Goal: Communication & Community: Answer question/provide support

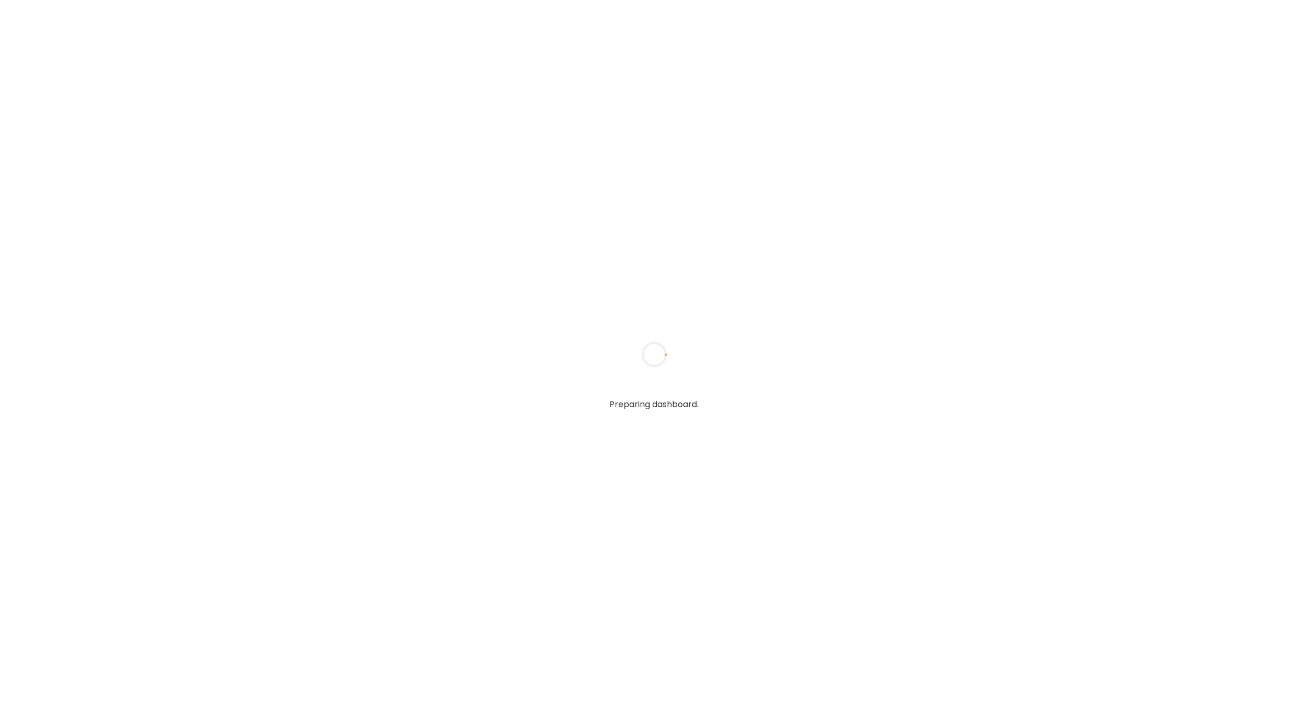
type textarea "**********"
type input "**********"
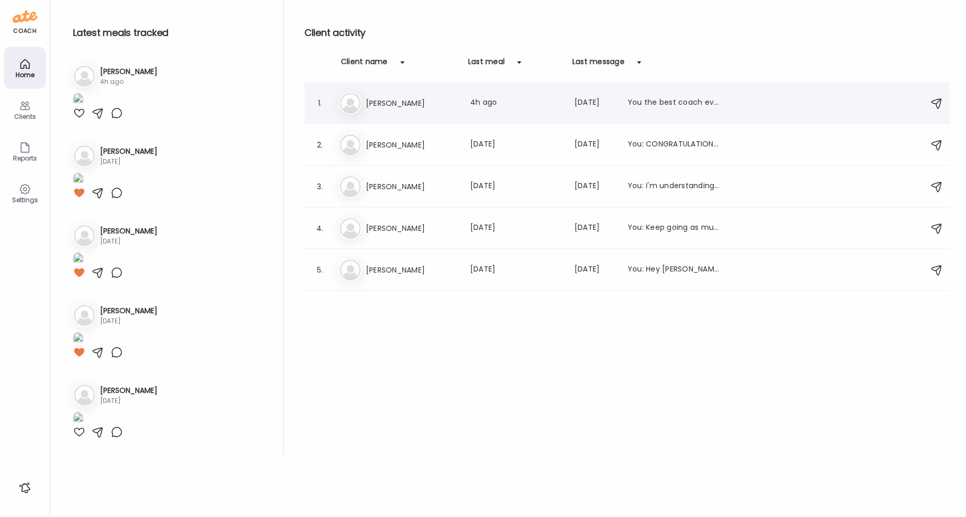
click at [367, 102] on h3 "[PERSON_NAME]" at bounding box center [412, 103] width 92 height 13
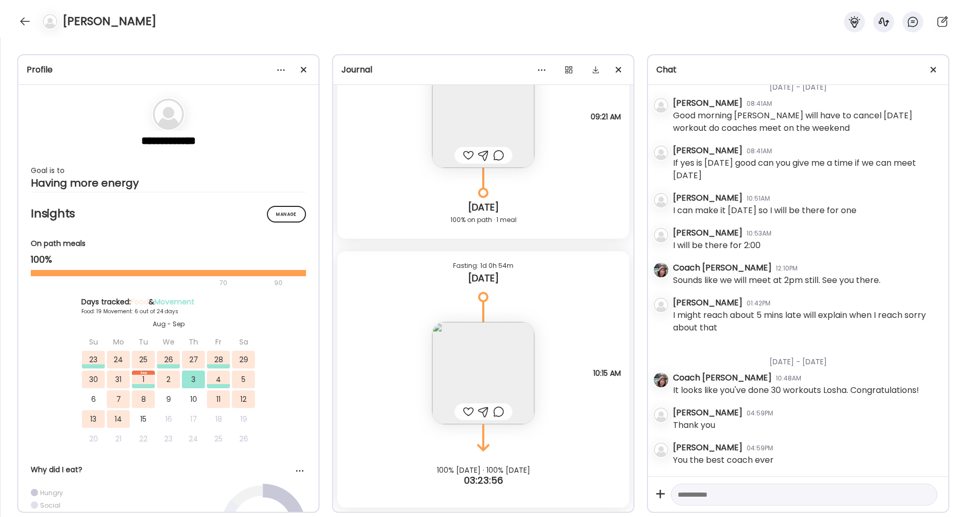
scroll to position [300, 0]
click at [463, 155] on div at bounding box center [468, 155] width 11 height 13
drag, startPoint x: 460, startPoint y: 412, endPoint x: 470, endPoint y: 403, distance: 12.9
click at [463, 411] on div at bounding box center [468, 412] width 11 height 13
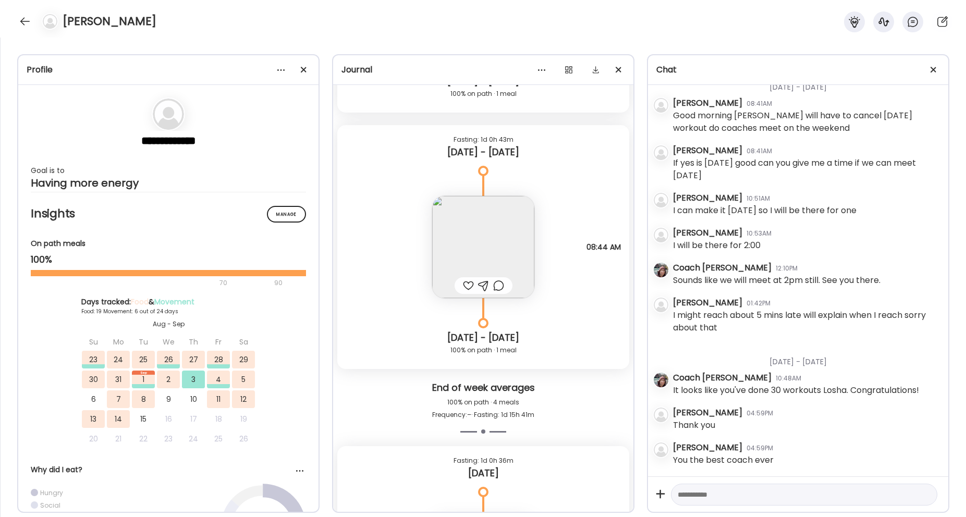
click at [463, 288] on div at bounding box center [468, 285] width 11 height 13
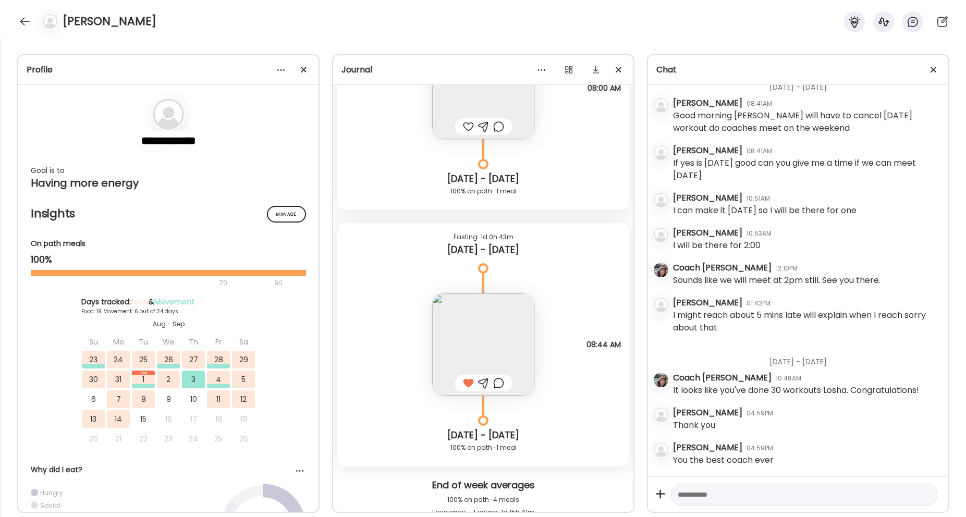
scroll to position [9793, 0]
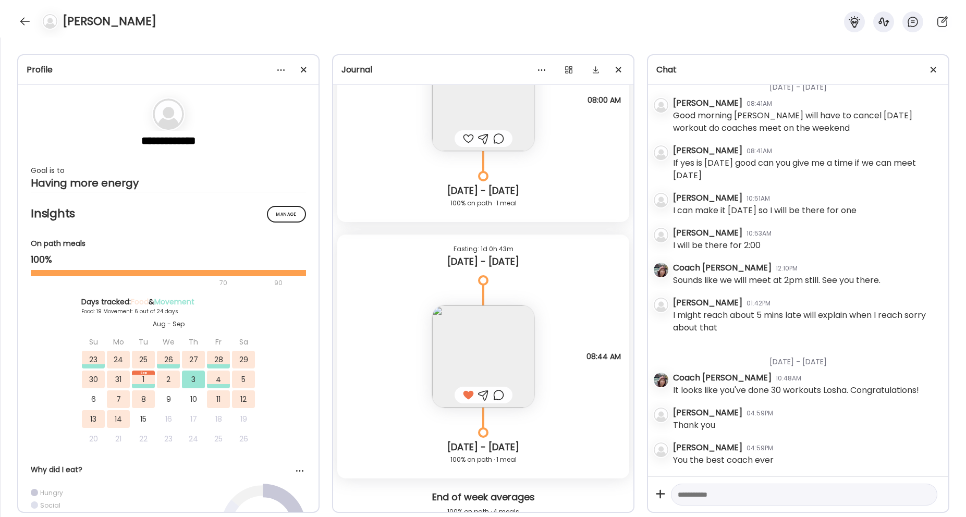
click at [464, 136] on div at bounding box center [468, 138] width 11 height 13
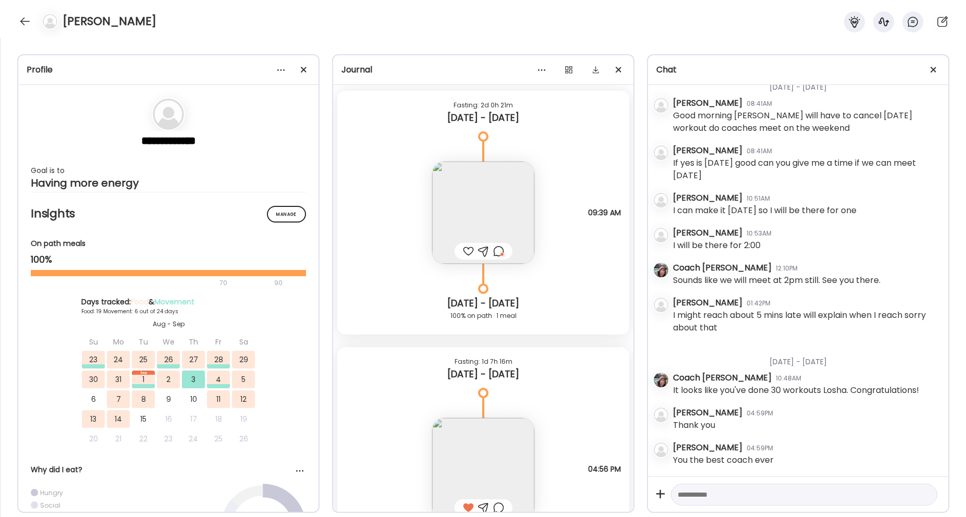
scroll to position [9152, 0]
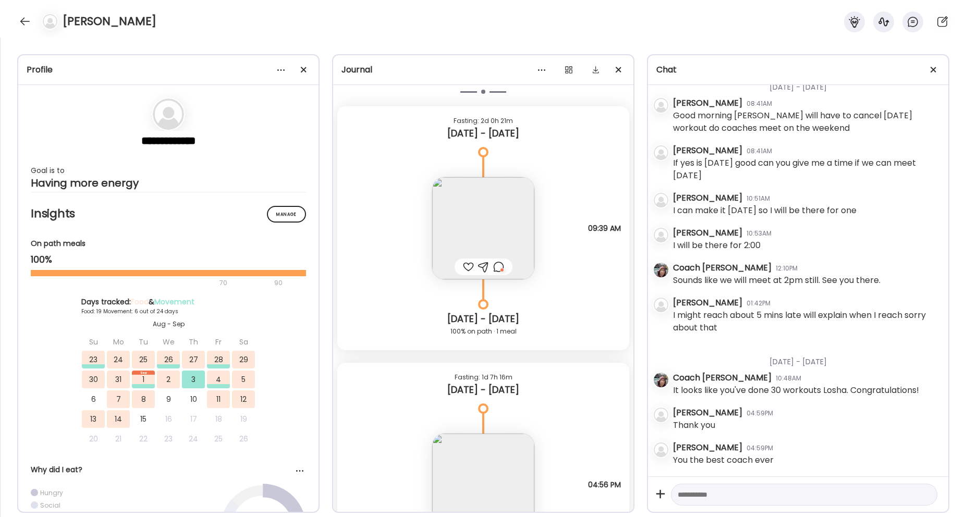
click at [479, 231] on img at bounding box center [483, 228] width 102 height 102
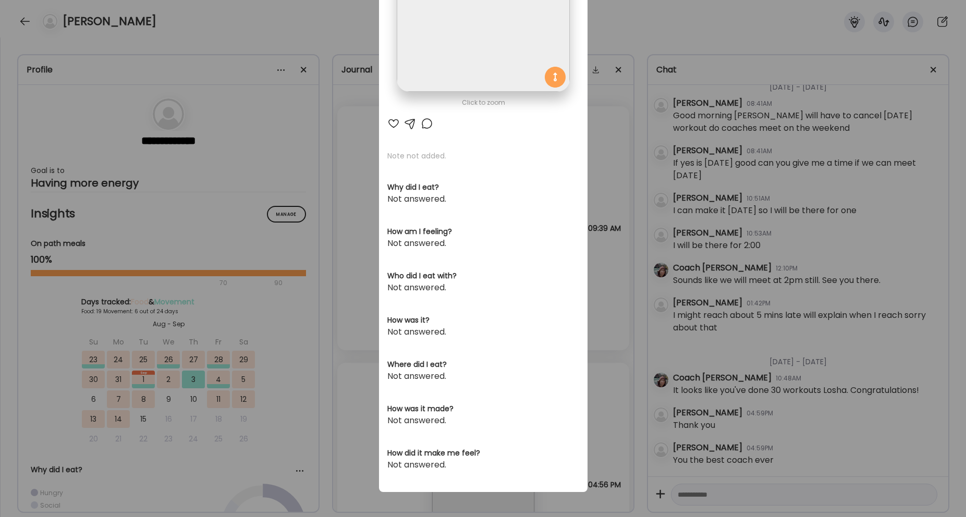
scroll to position [0, 0]
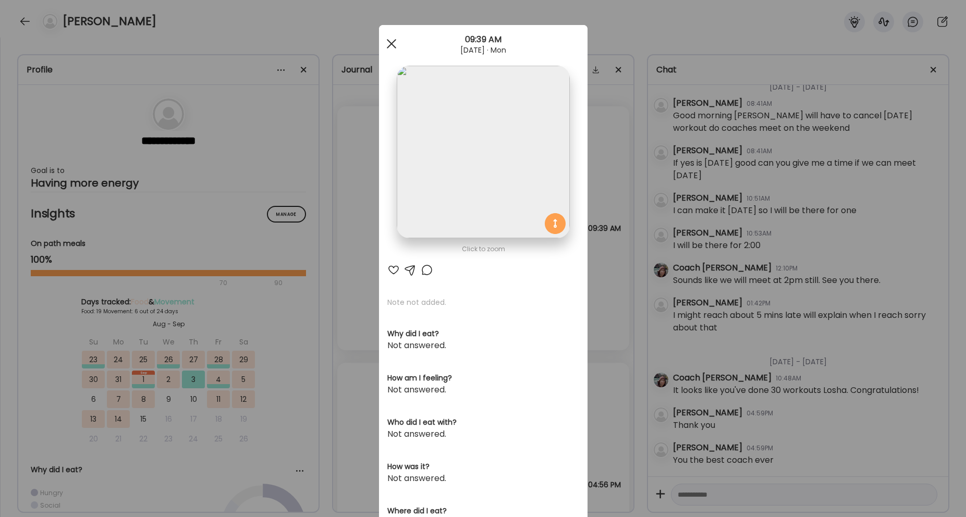
click at [392, 38] on div at bounding box center [391, 43] width 21 height 21
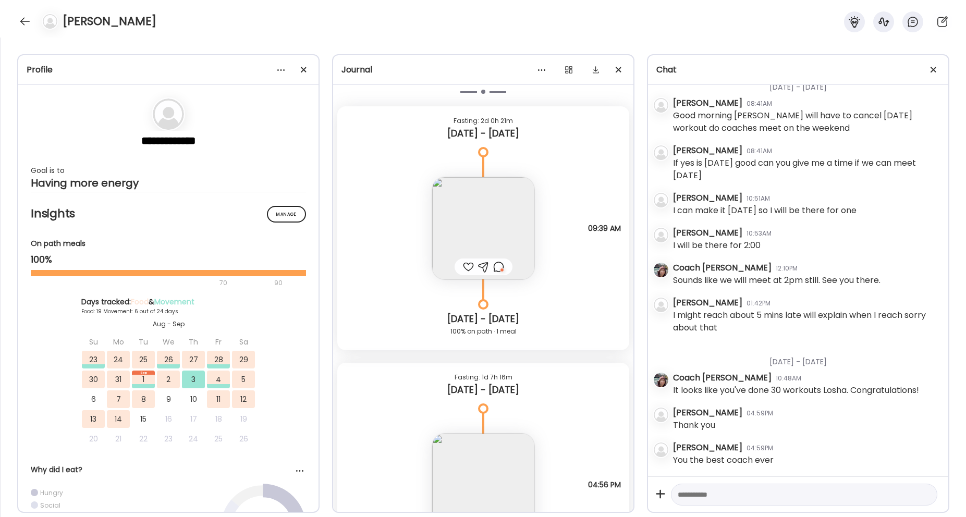
click at [496, 268] on div at bounding box center [498, 267] width 11 height 13
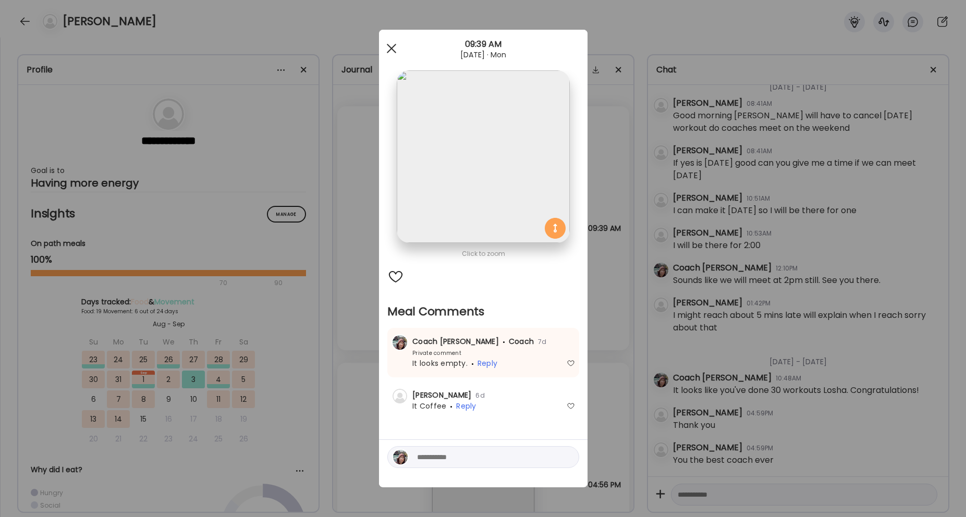
click at [392, 46] on div at bounding box center [391, 48] width 21 height 21
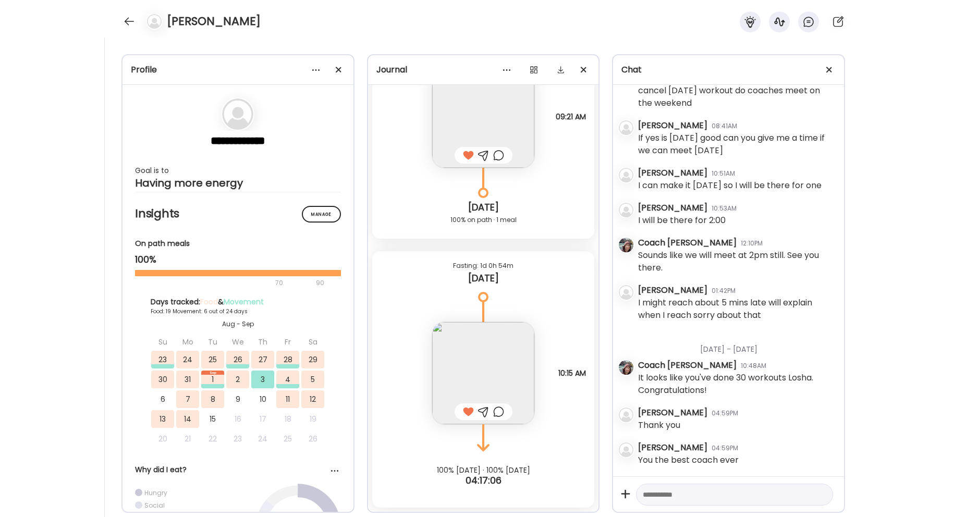
scroll to position [4279, 0]
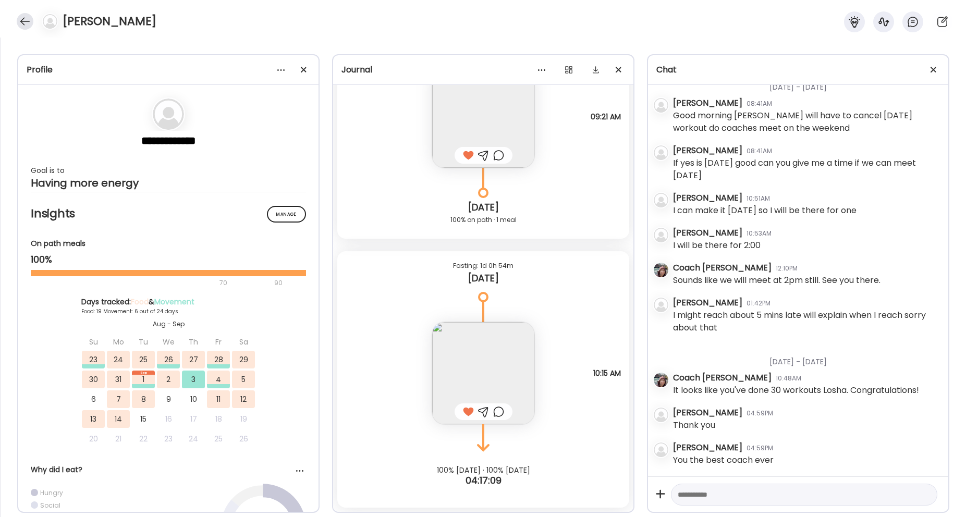
click at [24, 22] on div at bounding box center [25, 21] width 17 height 17
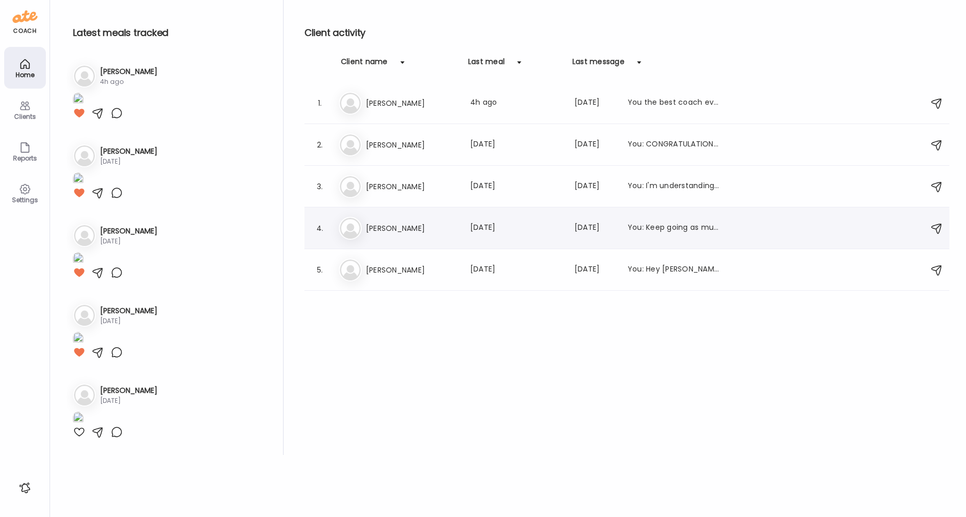
click at [427, 239] on div "No [PERSON_NAME] Last meal: [DATE] Last message: [DATE] You: Keep going as much…" at bounding box center [628, 228] width 579 height 23
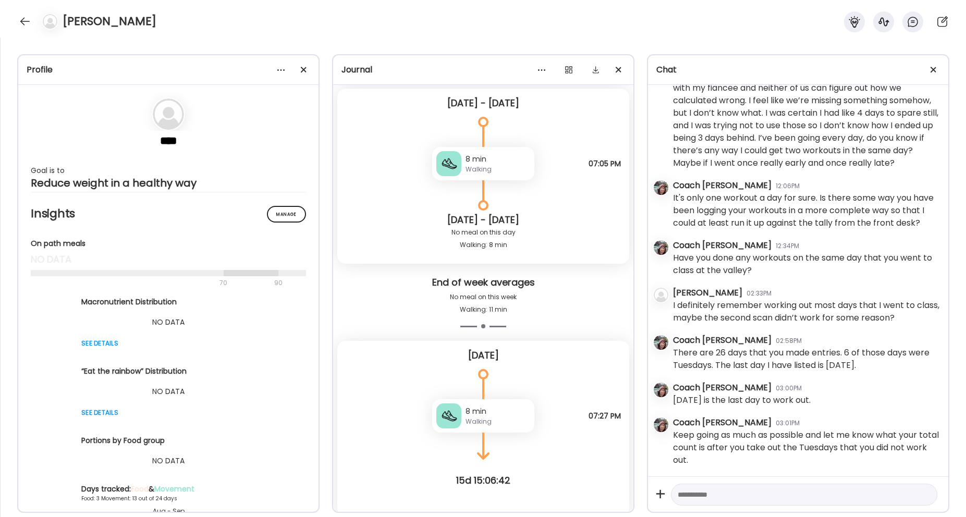
scroll to position [4097, 0]
click at [746, 497] on textarea at bounding box center [795, 494] width 234 height 13
paste textarea "**********"
type textarea "**********"
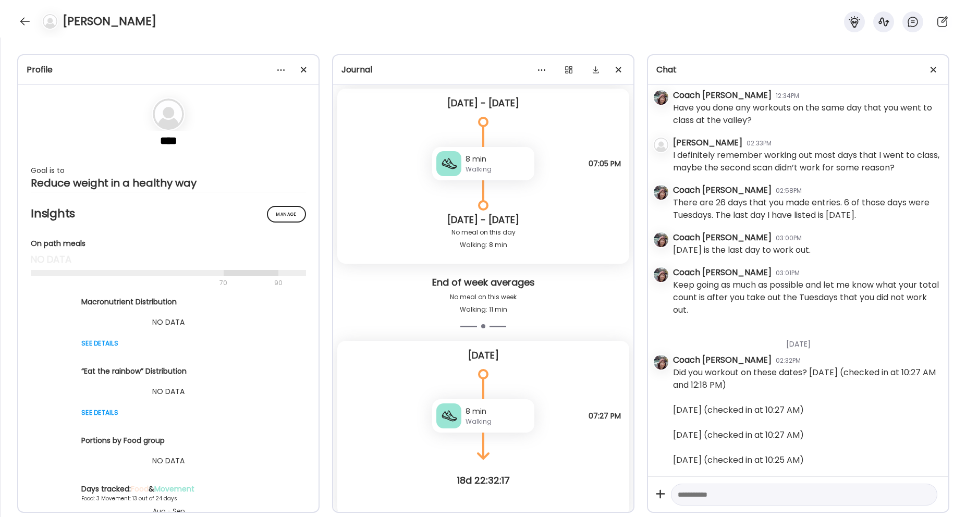
scroll to position [4753, 0]
click at [21, 23] on div at bounding box center [25, 21] width 17 height 17
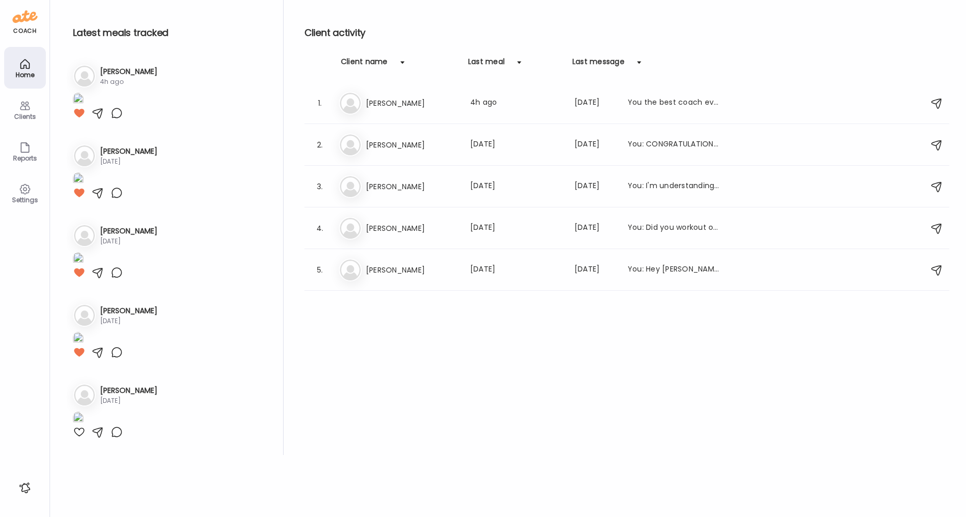
click at [30, 119] on div "Clients" at bounding box center [25, 116] width 38 height 7
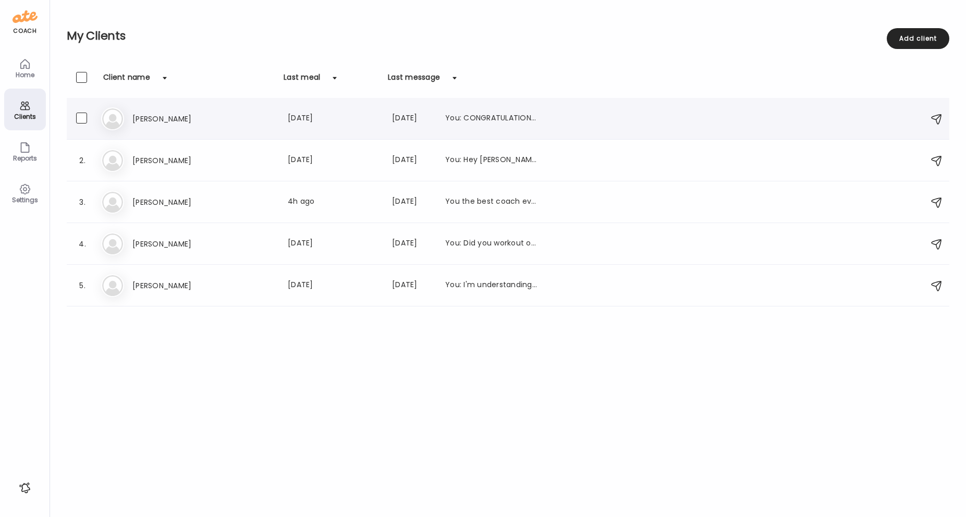
click at [256, 118] on div "[PERSON_NAME] Last meal: [DATE] Last message: [DATE] You: CONGRATULATIONS ON 30…" at bounding box center [334, 119] width 405 height 13
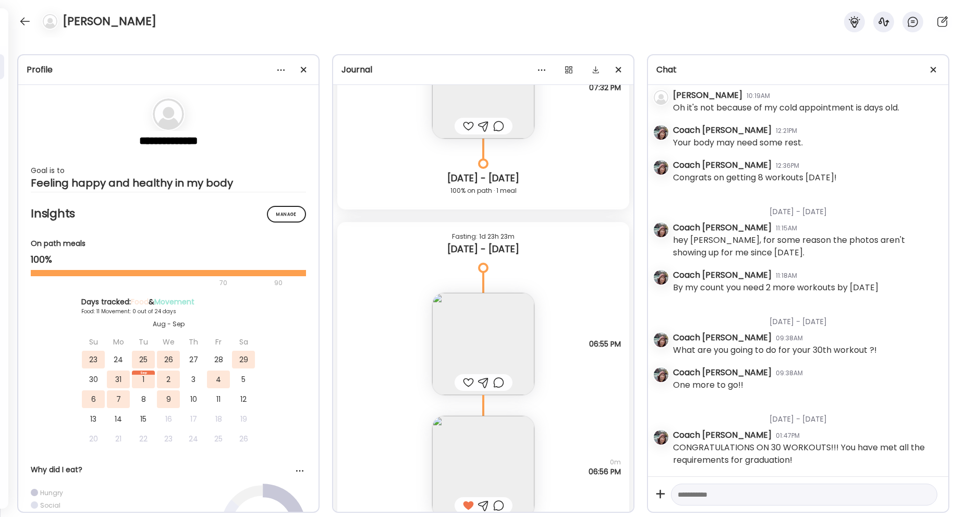
scroll to position [6221, 0]
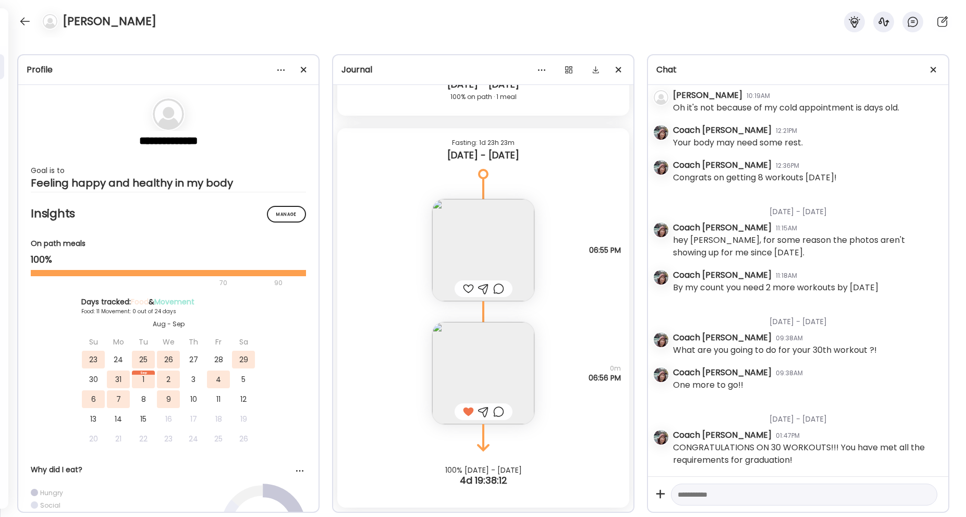
click at [783, 494] on textarea at bounding box center [795, 494] width 234 height 13
type textarea "**********"
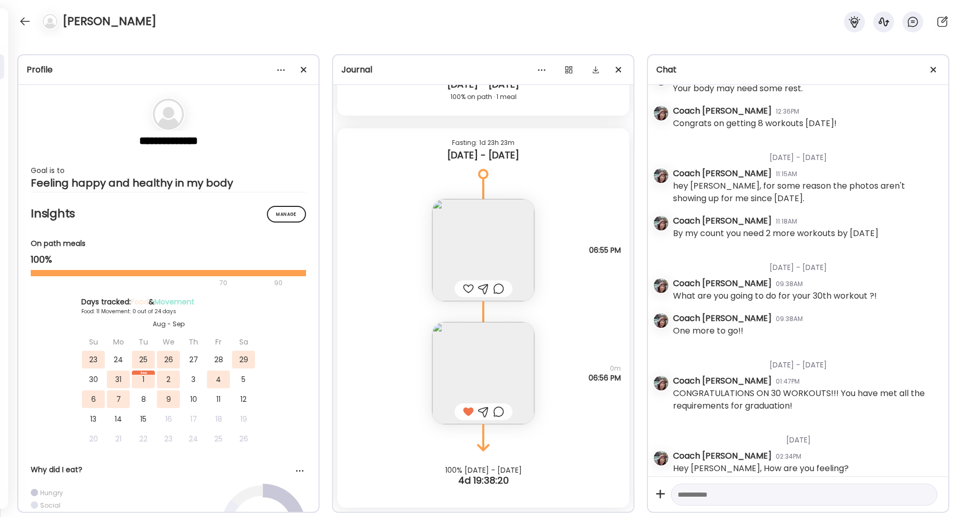
scroll to position [3632, 0]
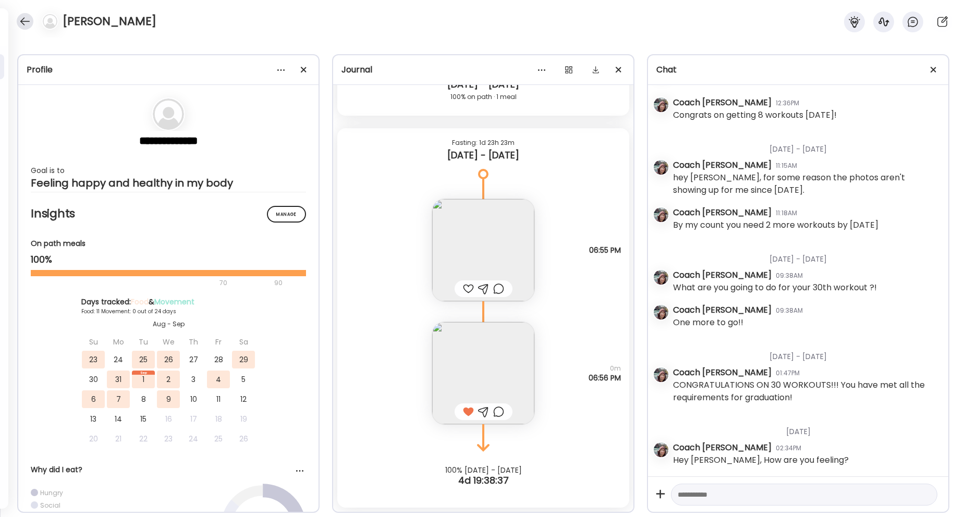
click at [26, 21] on div at bounding box center [25, 21] width 17 height 17
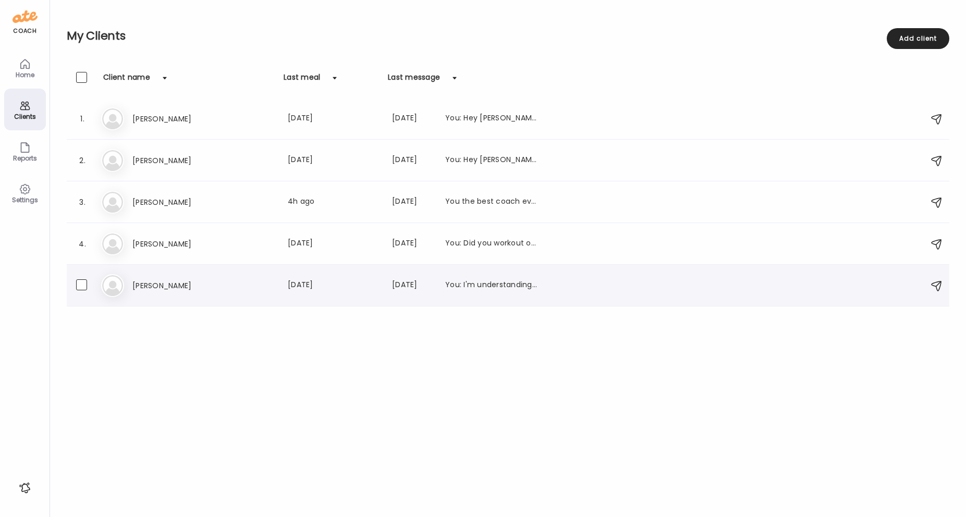
click at [200, 289] on h3 "[PERSON_NAME]" at bounding box center [178, 285] width 92 height 13
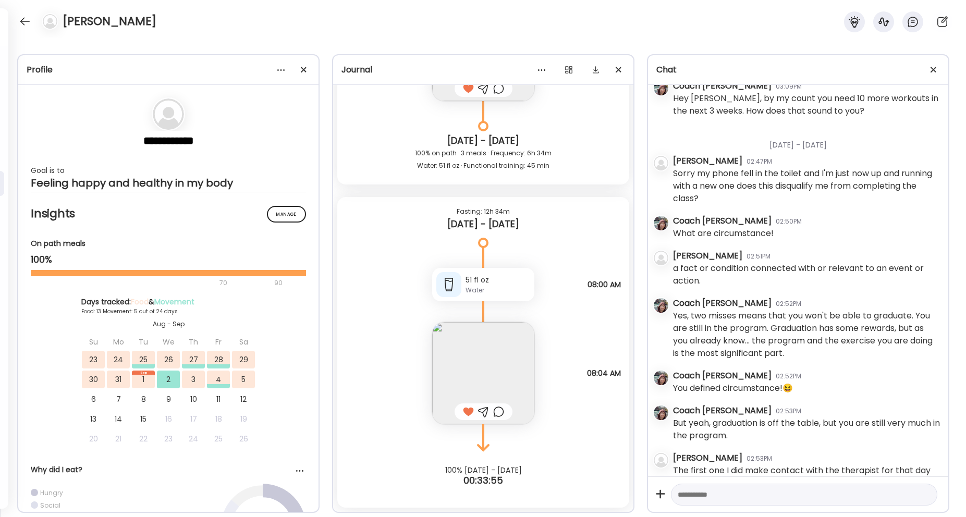
scroll to position [8, 0]
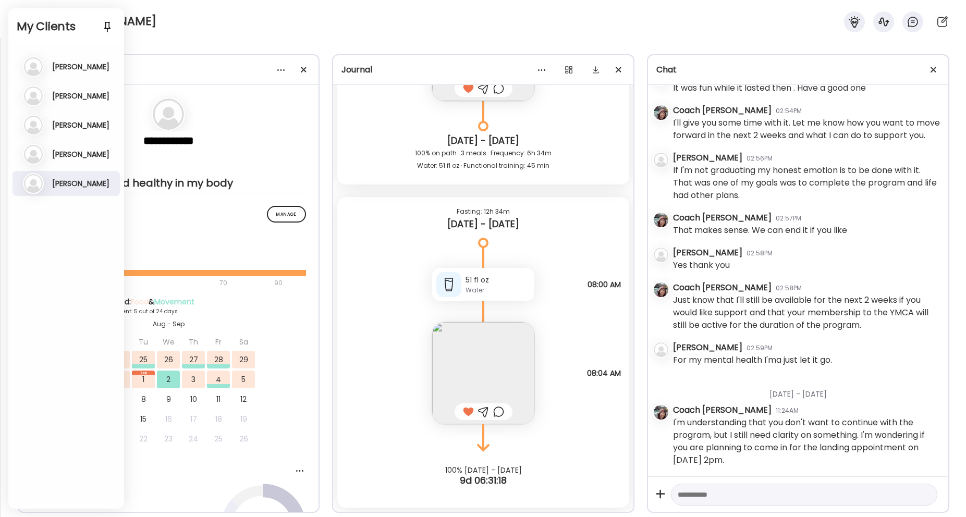
click at [254, 36] on div "[PERSON_NAME]" at bounding box center [483, 19] width 966 height 38
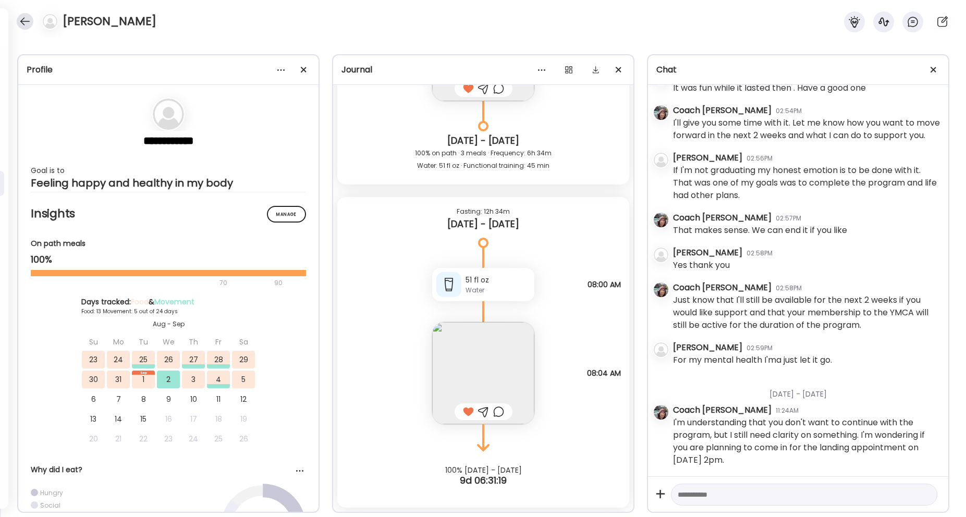
click at [26, 19] on div at bounding box center [25, 21] width 17 height 17
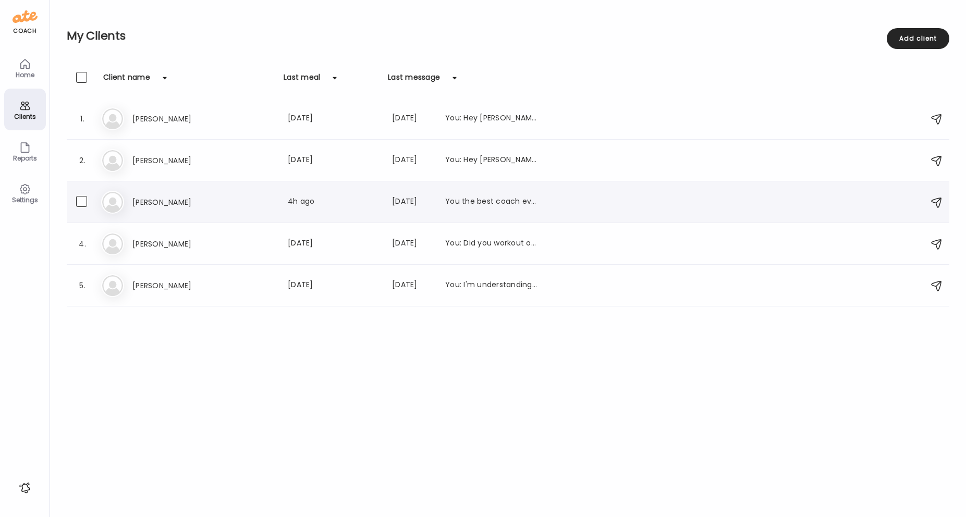
click at [197, 199] on h3 "[PERSON_NAME]" at bounding box center [178, 202] width 92 height 13
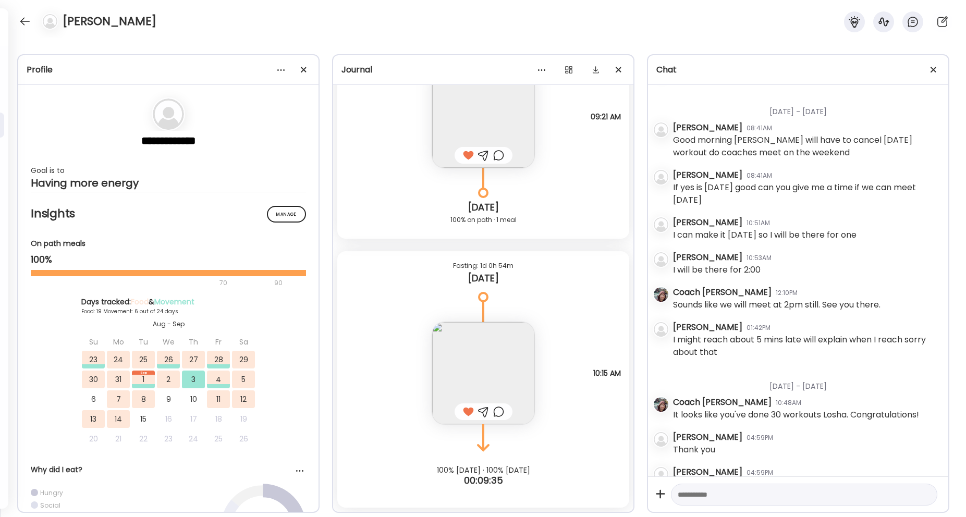
scroll to position [4279, 0]
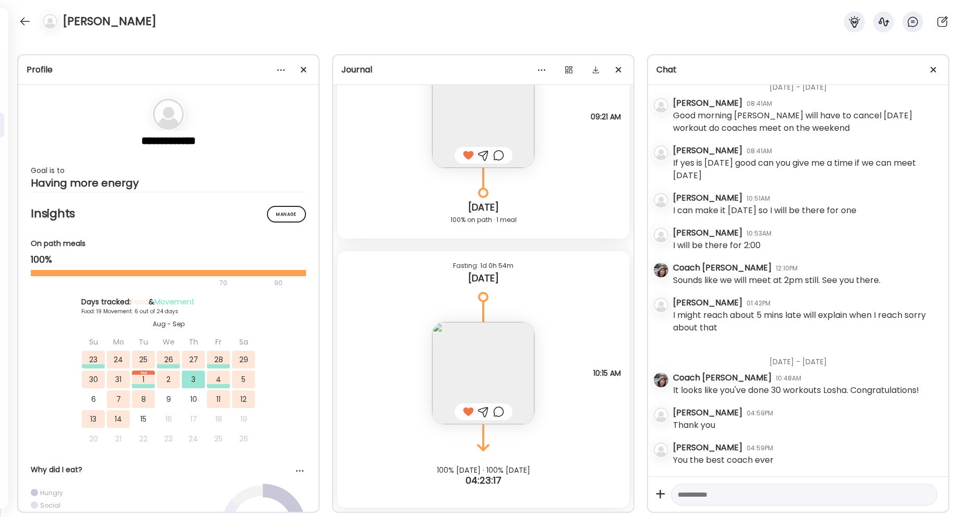
click at [812, 492] on textarea at bounding box center [795, 494] width 234 height 13
type textarea "**********"
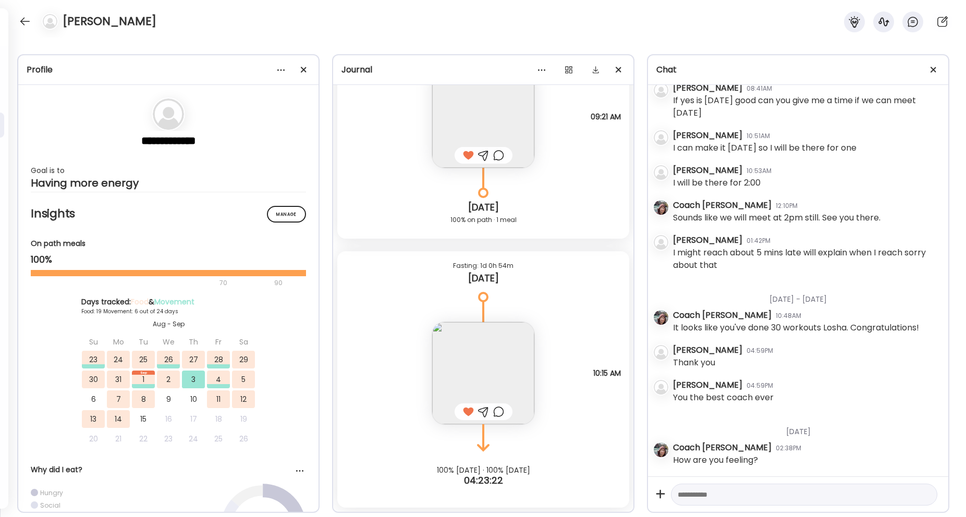
scroll to position [4342, 0]
